Goal: Transaction & Acquisition: Download file/media

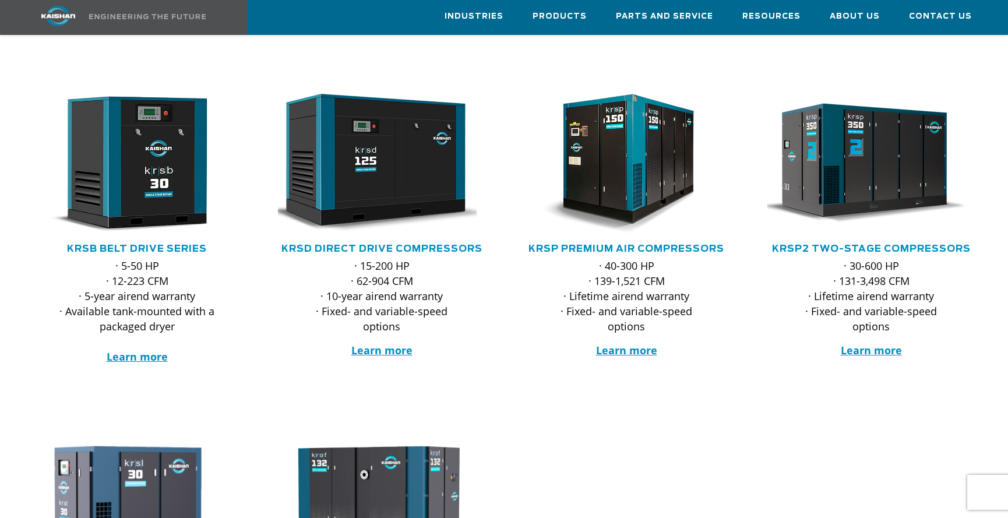
scroll to position [175, 0]
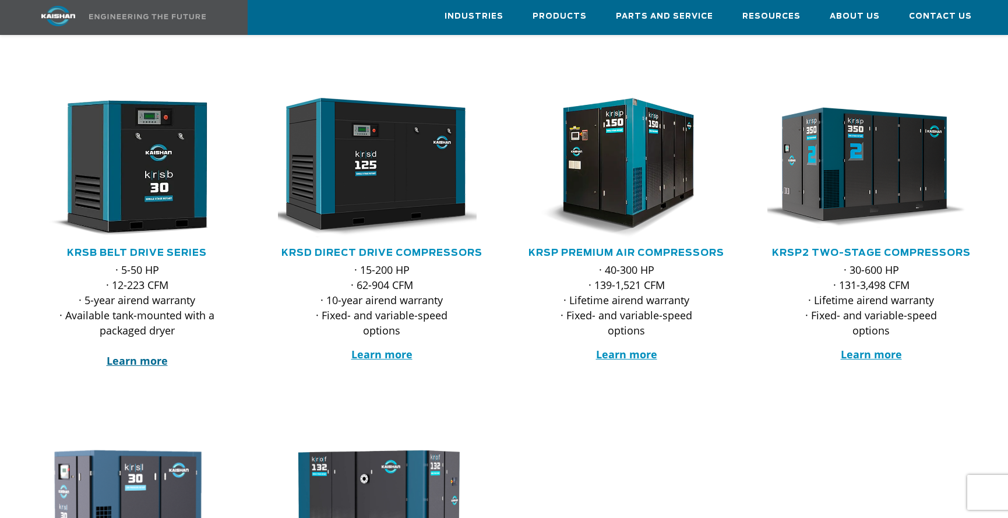
click at [152, 354] on strong "Learn more" at bounding box center [137, 361] width 61 height 14
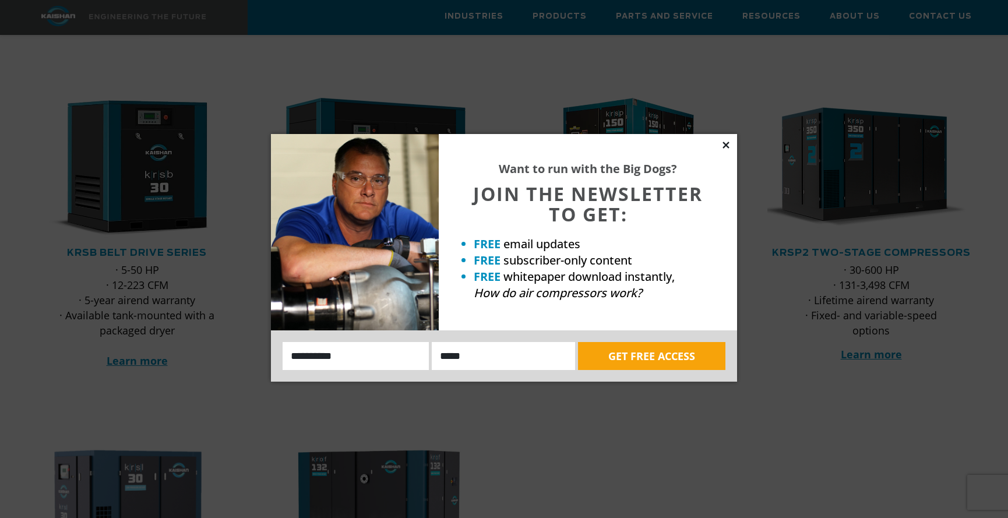
click at [722, 145] on icon at bounding box center [726, 145] width 10 height 10
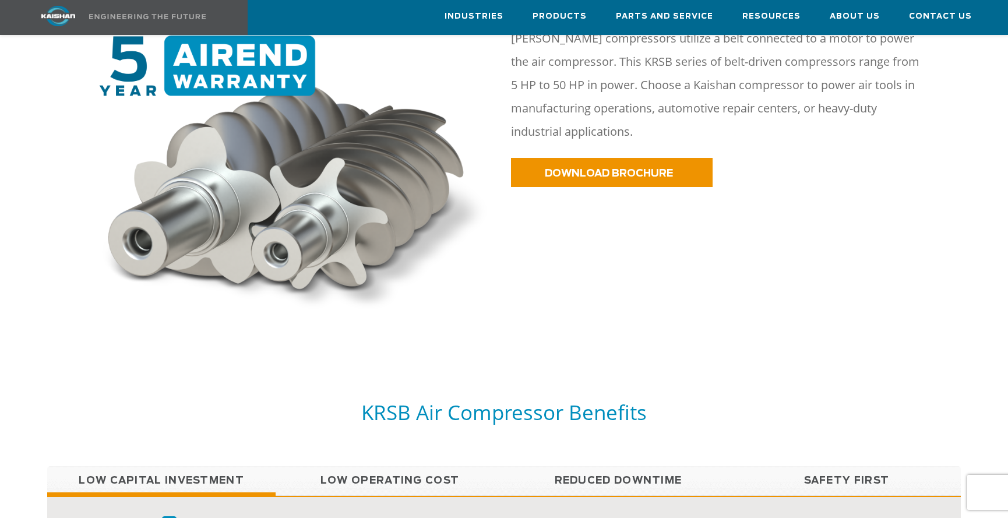
scroll to position [641, 0]
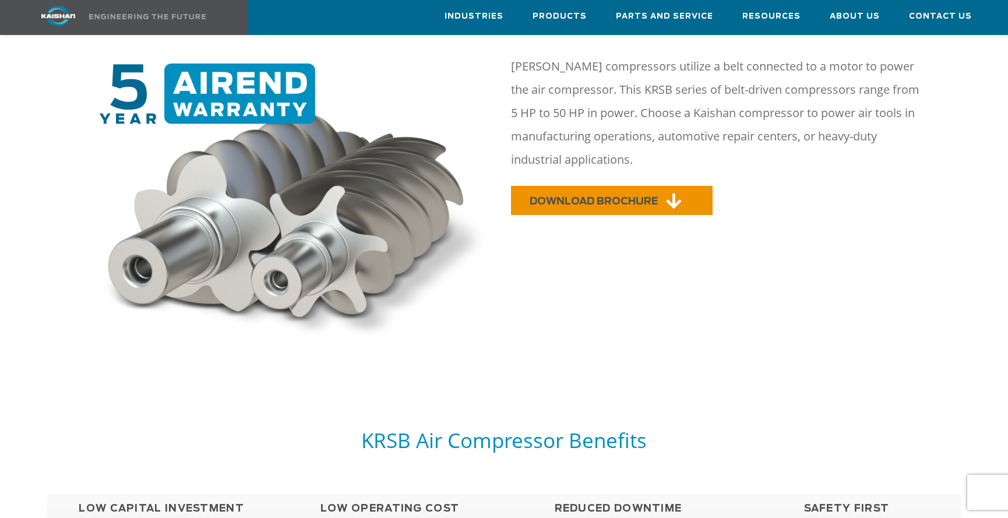
click at [626, 196] on span "DOWNLOAD BROCHURE" at bounding box center [594, 201] width 128 height 10
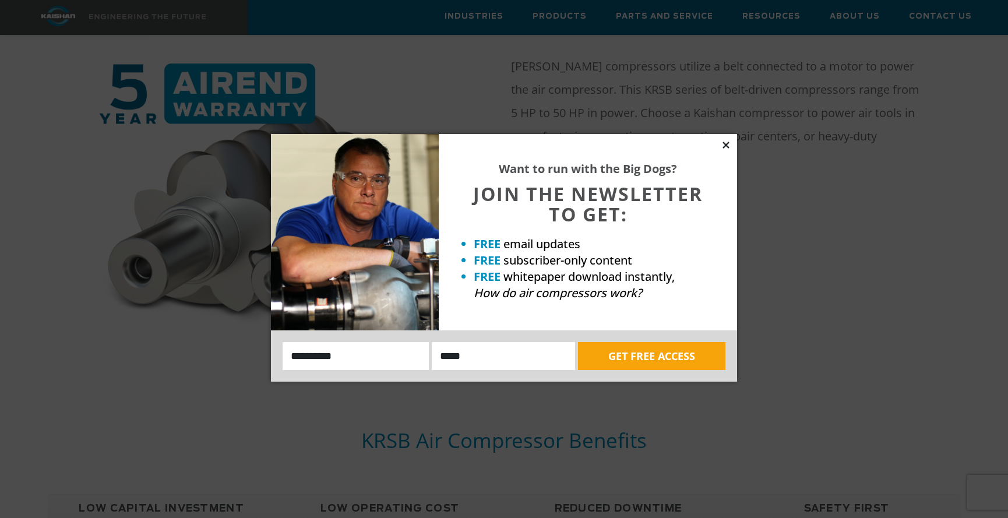
click at [727, 144] on icon at bounding box center [726, 145] width 6 height 6
